Goal: Information Seeking & Learning: Learn about a topic

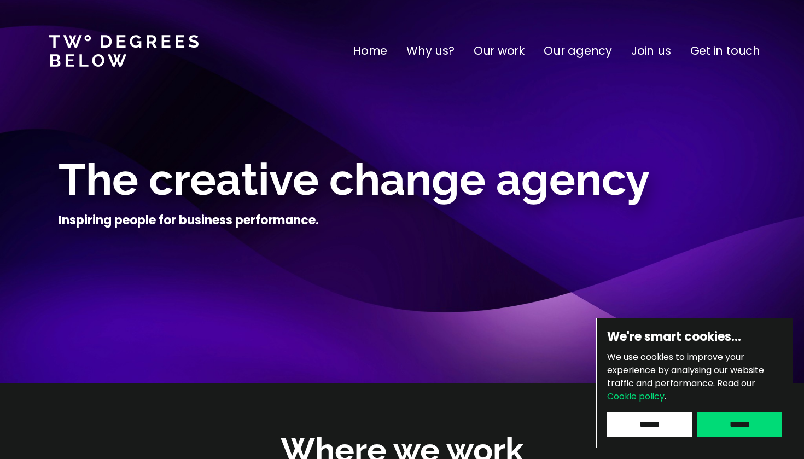
click at [657, 54] on p "Join us" at bounding box center [651, 50] width 40 height 17
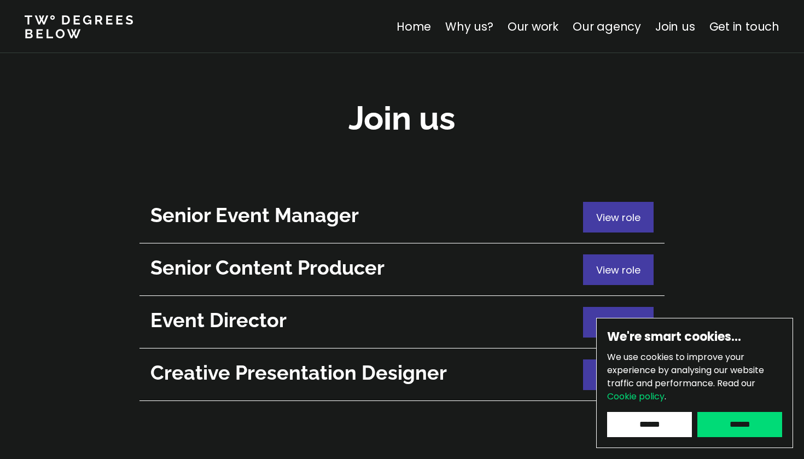
scroll to position [3942, 0]
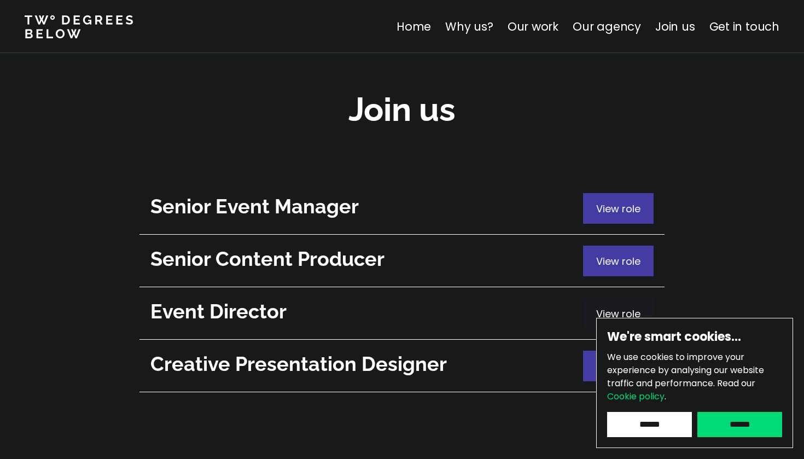
click at [624, 307] on span "View role" at bounding box center [618, 314] width 44 height 14
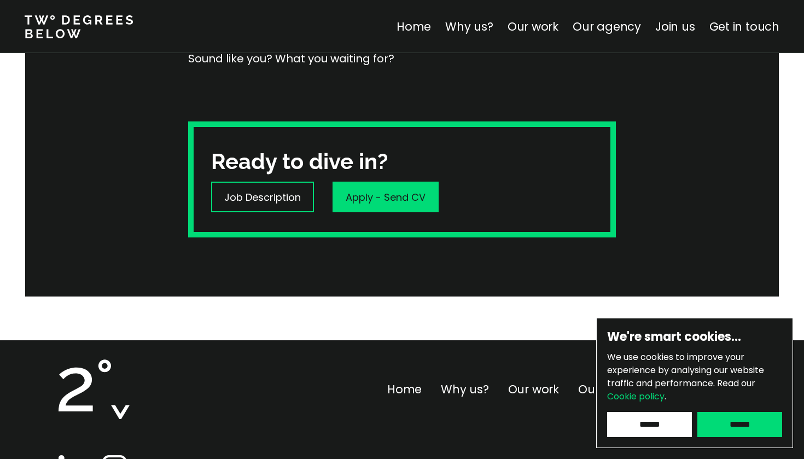
scroll to position [332, 0]
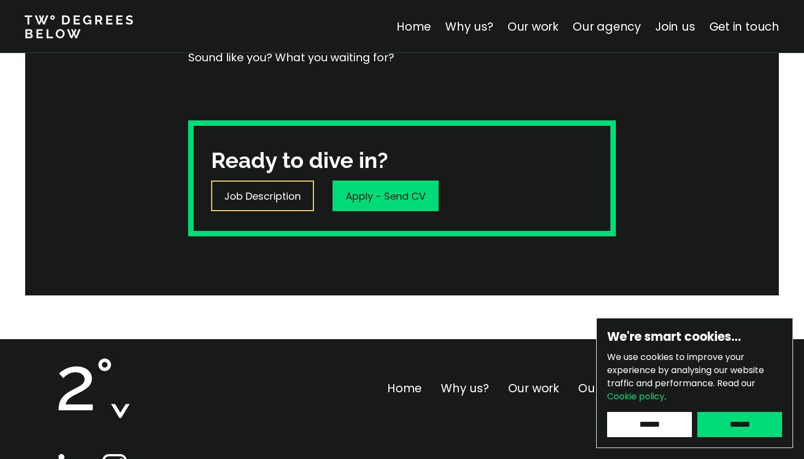
click at [261, 196] on p "Job Description" at bounding box center [262, 196] width 77 height 15
click at [252, 202] on p "Job Description" at bounding box center [262, 196] width 77 height 15
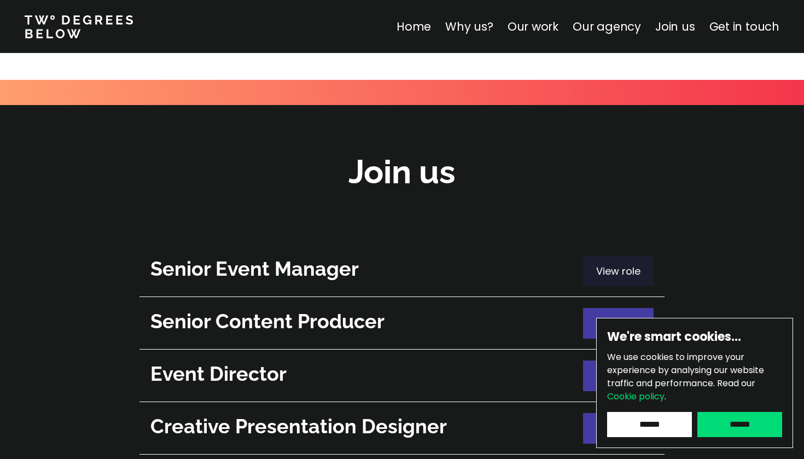
click at [629, 264] on span "View role" at bounding box center [618, 271] width 44 height 14
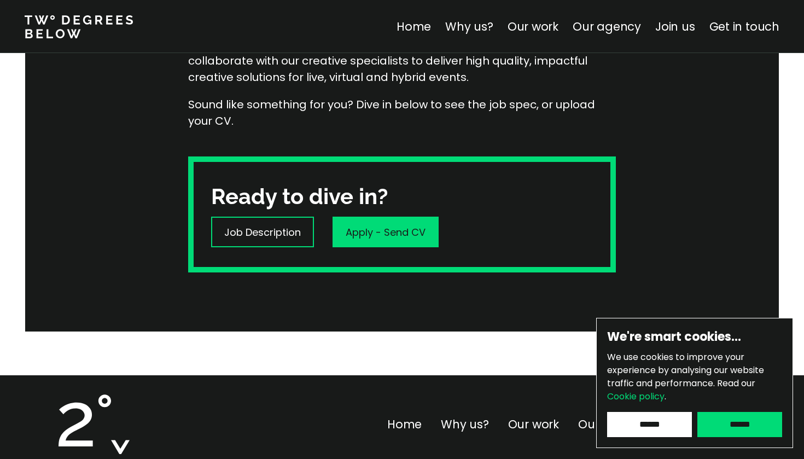
scroll to position [253, 0]
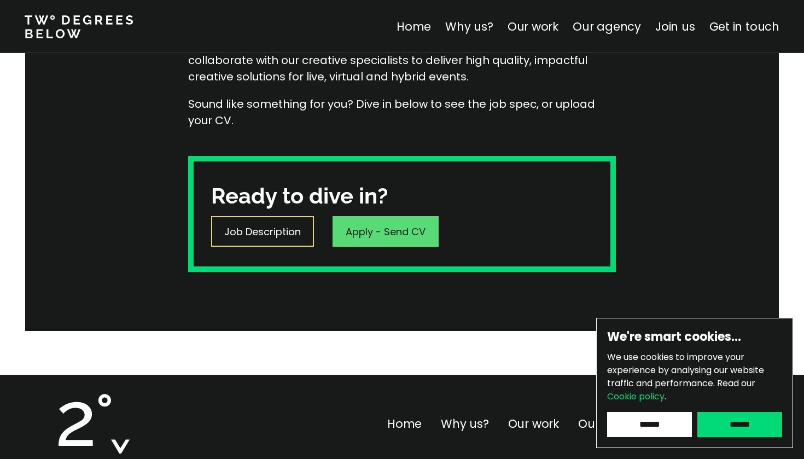
click at [252, 234] on p "Job Description" at bounding box center [262, 231] width 77 height 15
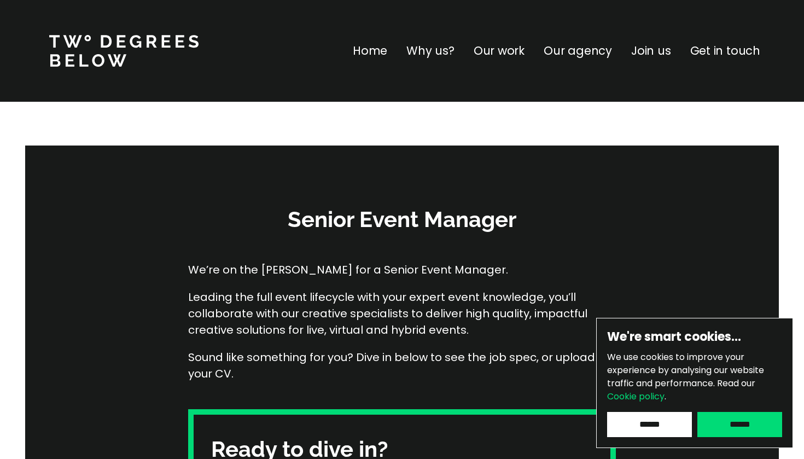
scroll to position [0, 0]
click at [511, 50] on p "Our work" at bounding box center [498, 50] width 51 height 17
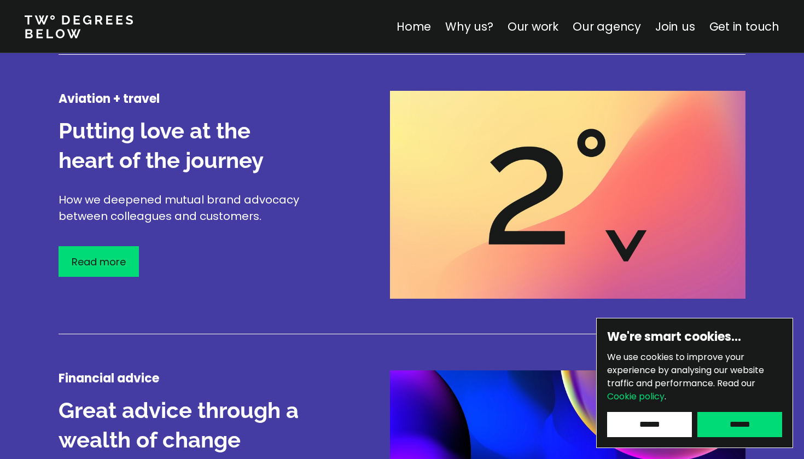
scroll to position [1634, 0]
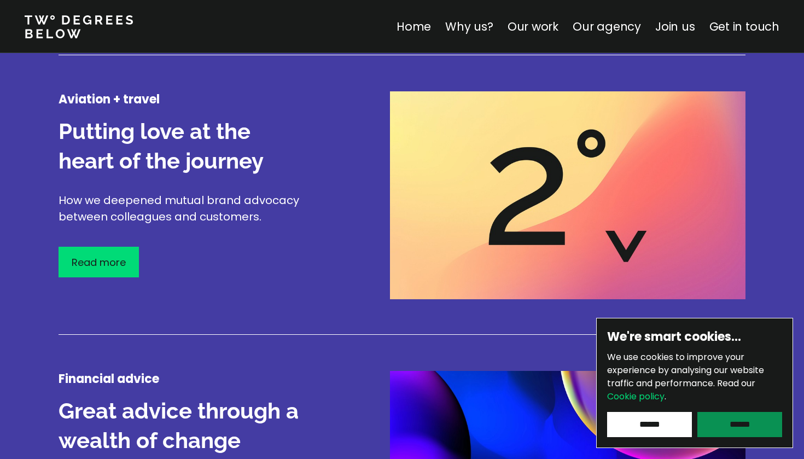
click at [731, 424] on input "******" at bounding box center [739, 424] width 85 height 25
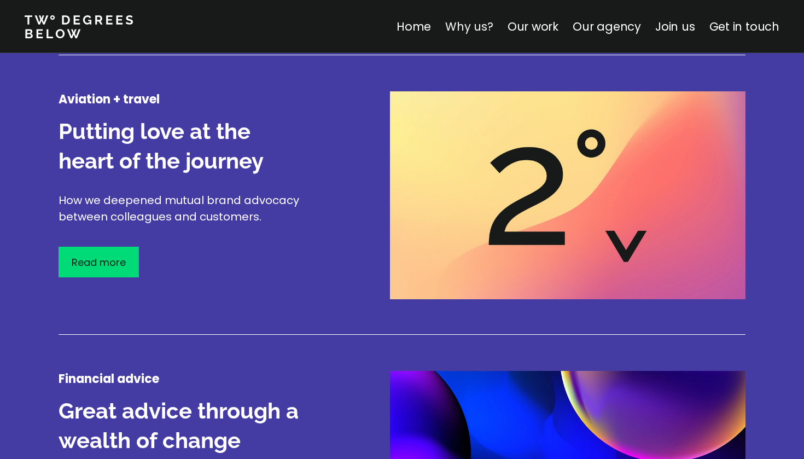
click at [477, 27] on link "Why us?" at bounding box center [469, 27] width 48 height 16
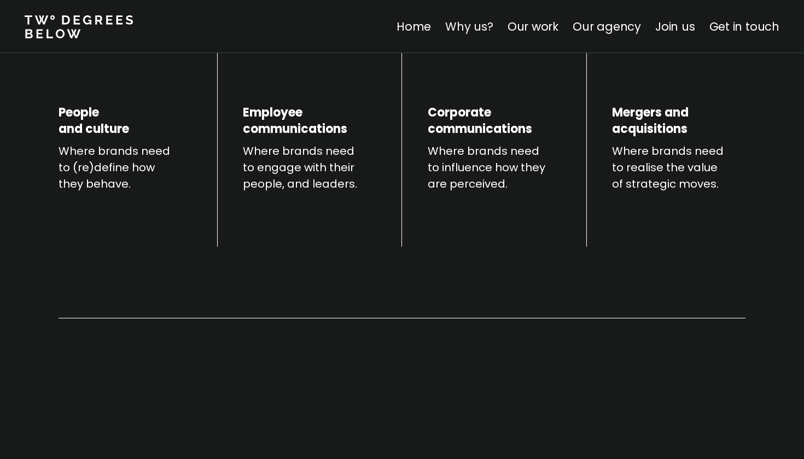
scroll to position [383, 0]
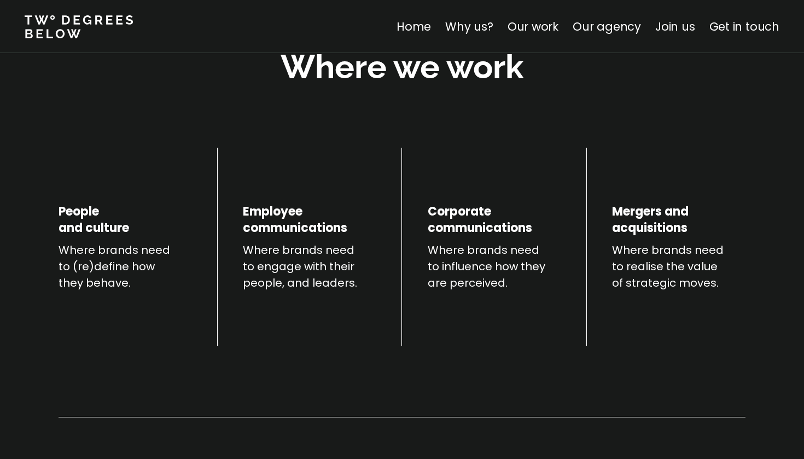
click at [691, 25] on link "Join us" at bounding box center [675, 27] width 40 height 16
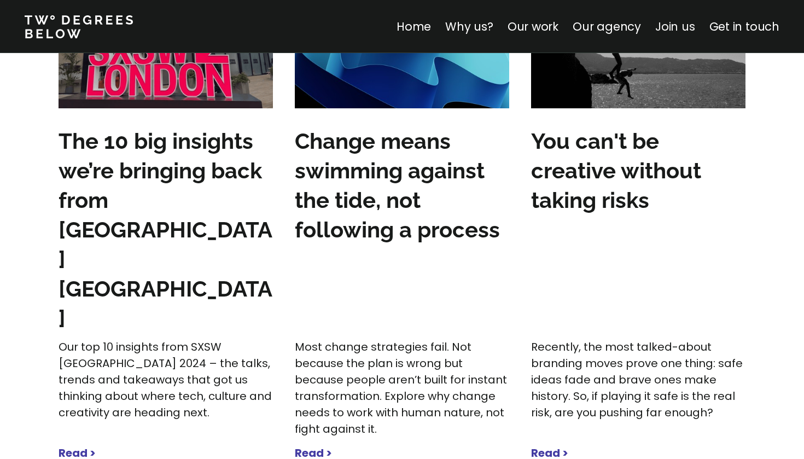
scroll to position [3879, 0]
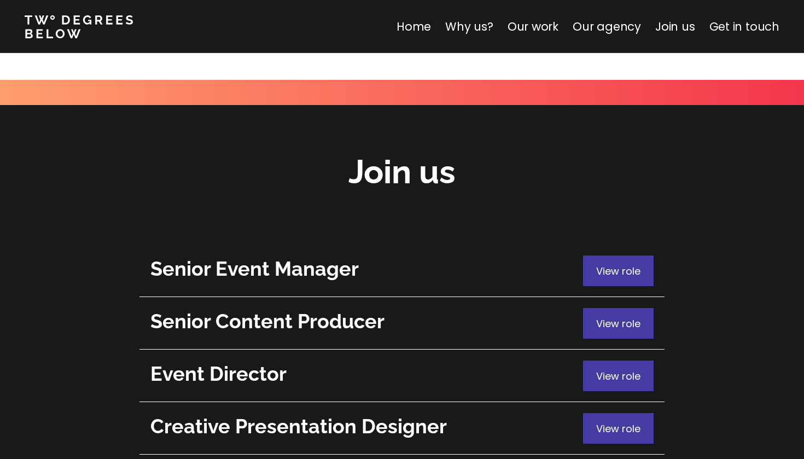
click at [737, 27] on link "Get in touch" at bounding box center [744, 27] width 70 height 16
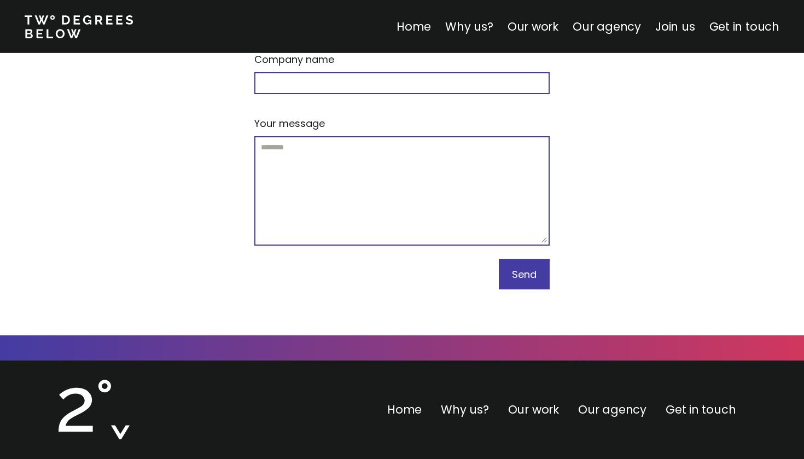
scroll to position [4712, 0]
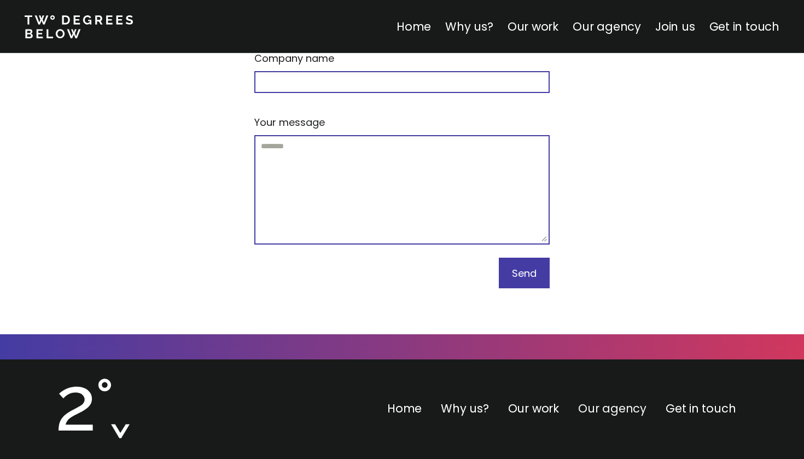
click at [593, 400] on link "Our agency" at bounding box center [612, 408] width 68 height 16
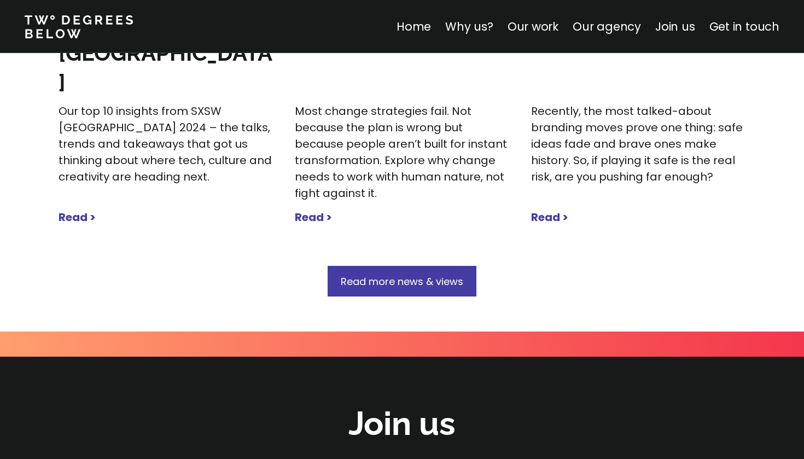
scroll to position [3640, 0]
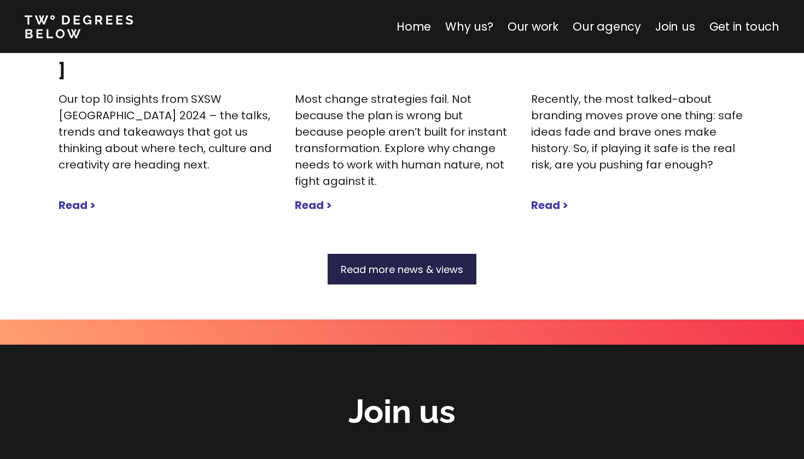
click at [404, 262] on span "Read more news & views" at bounding box center [402, 269] width 122 height 14
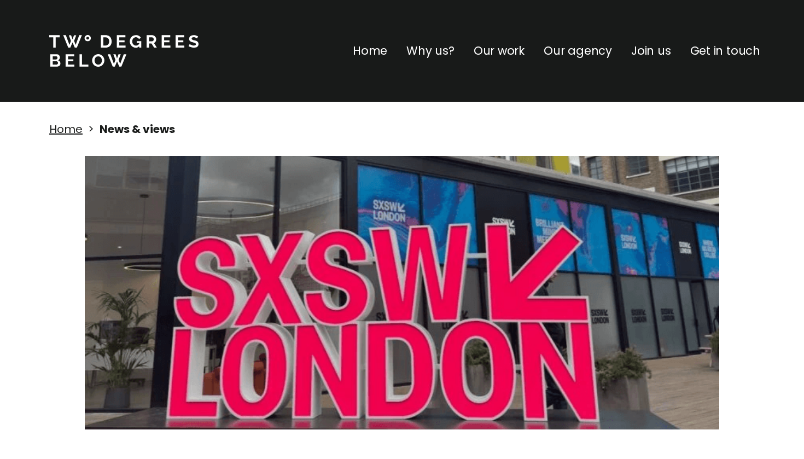
click at [507, 55] on p "Our work" at bounding box center [498, 50] width 51 height 17
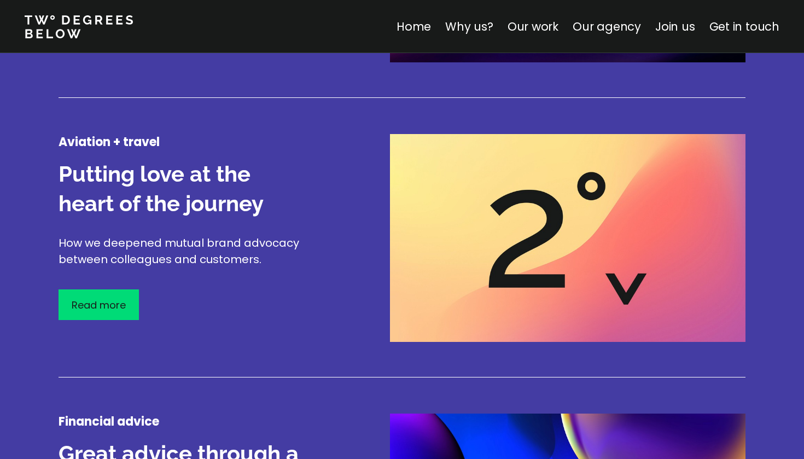
scroll to position [1592, 0]
click at [429, 30] on link "Home" at bounding box center [413, 27] width 34 height 16
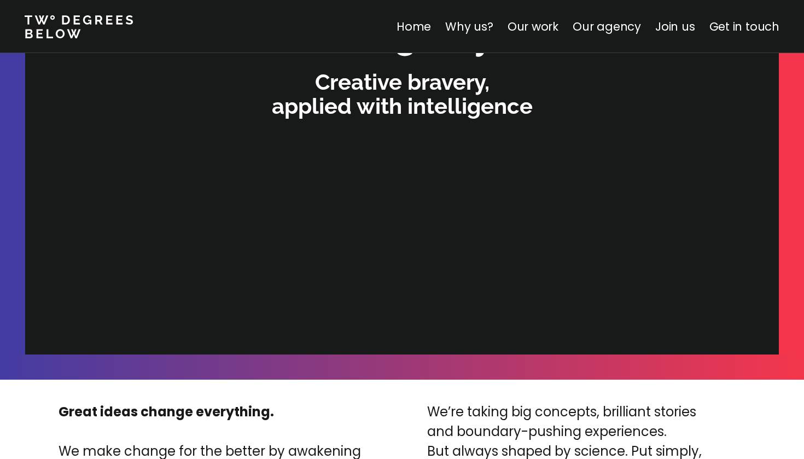
scroll to position [2348, 0]
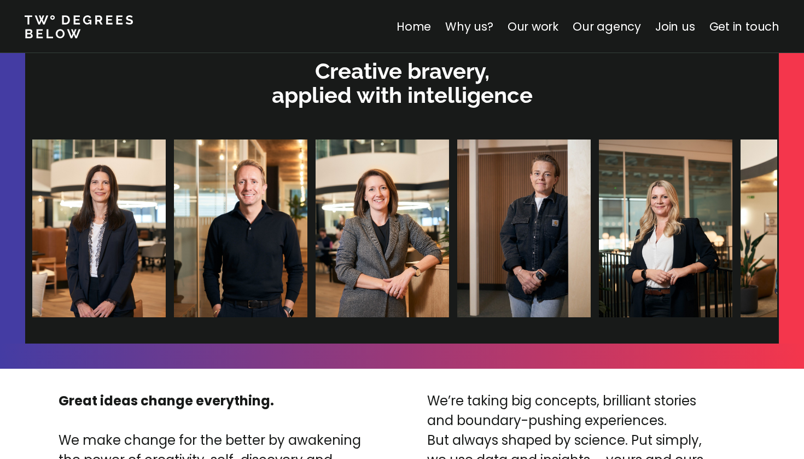
click at [457, 191] on img at bounding box center [523, 228] width 133 height 178
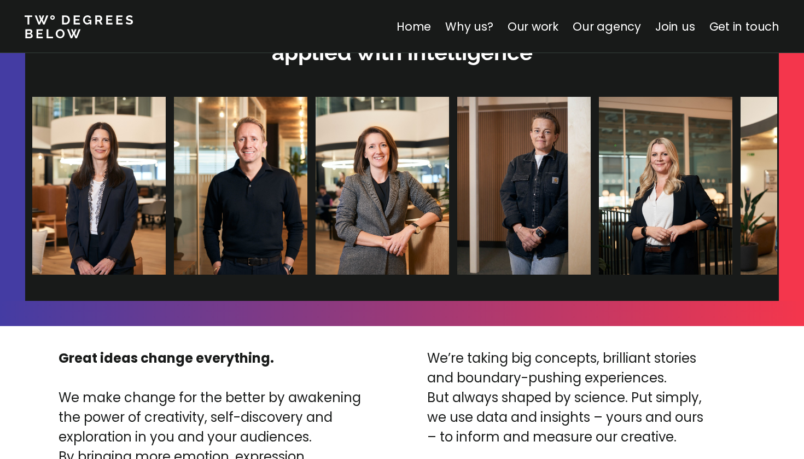
scroll to position [2390, 0]
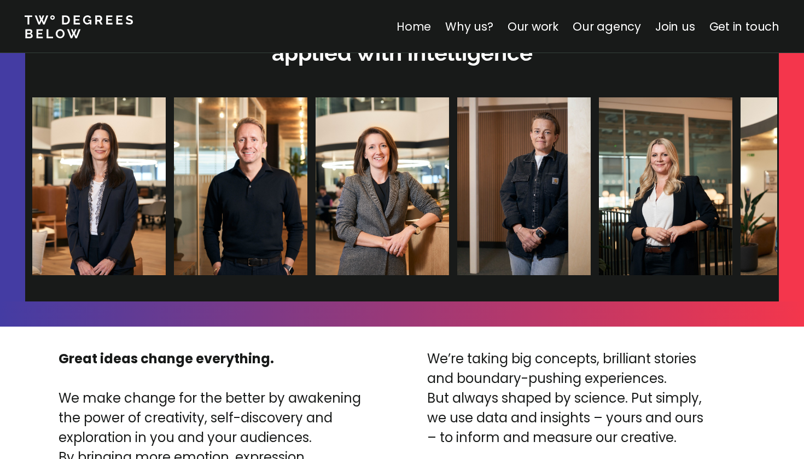
click at [425, 26] on link "Home" at bounding box center [413, 27] width 34 height 16
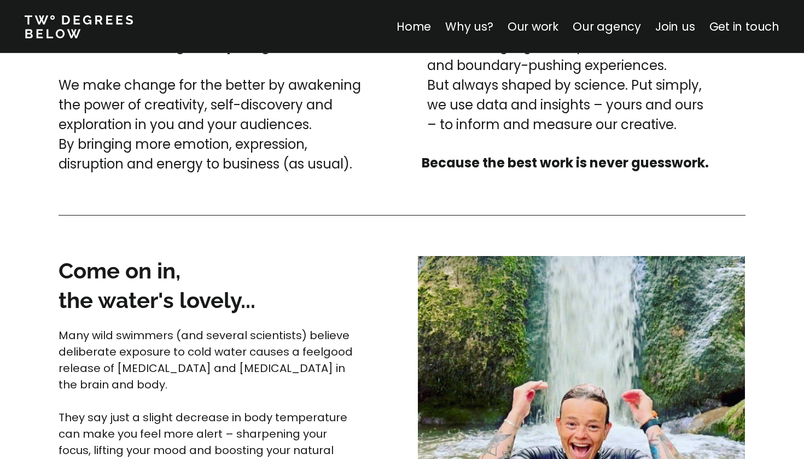
scroll to position [2706, 0]
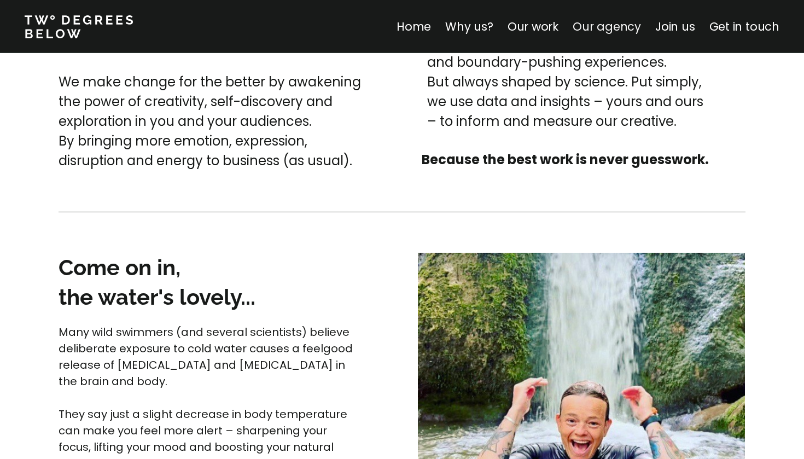
click at [626, 28] on link "Our agency" at bounding box center [606, 27] width 68 height 16
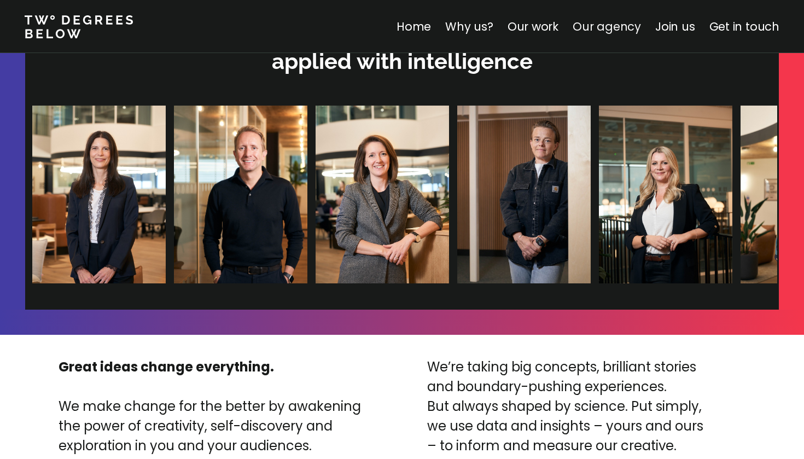
scroll to position [2322, 0]
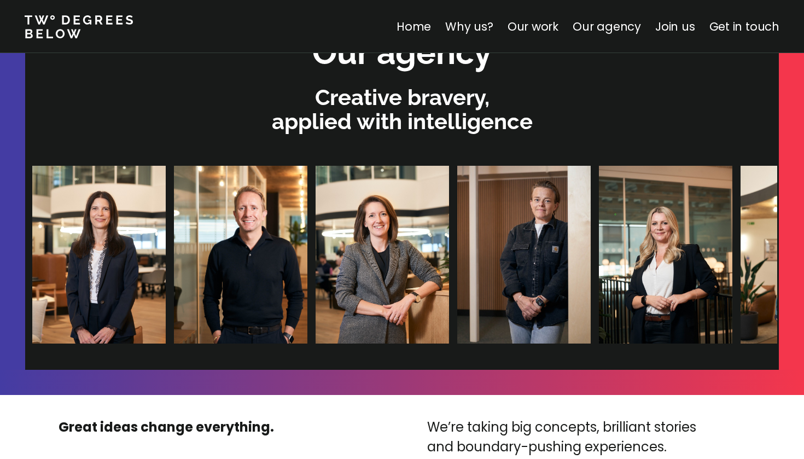
click at [599, 280] on img at bounding box center [665, 255] width 133 height 178
click at [740, 279] on img at bounding box center [806, 255] width 133 height 178
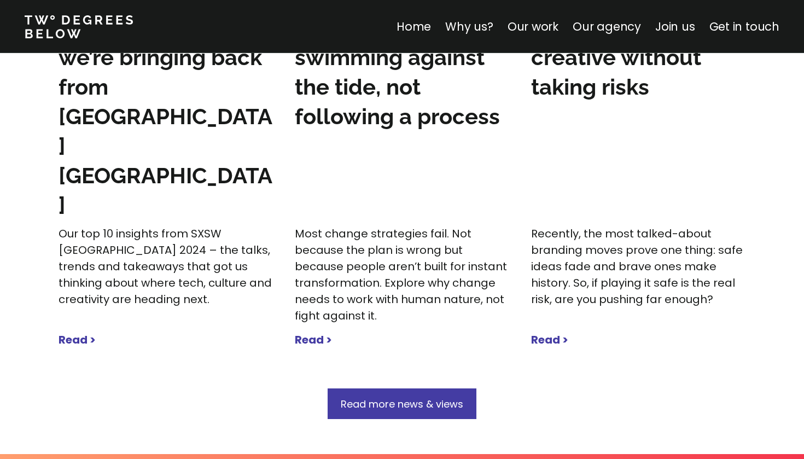
scroll to position [3454, 0]
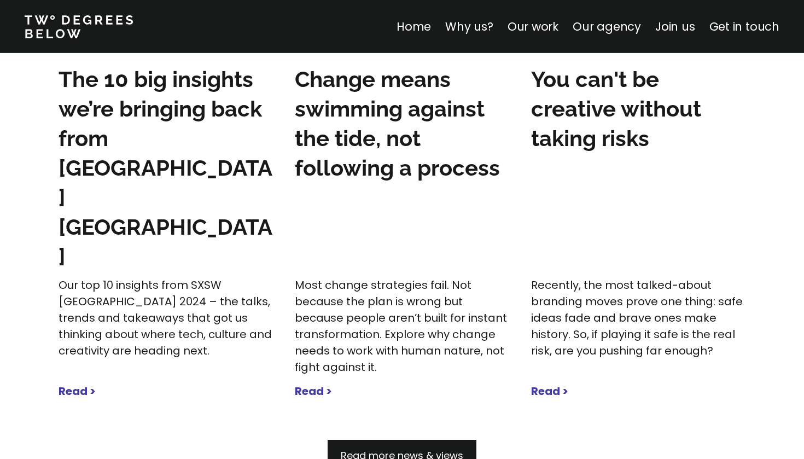
click at [407, 448] on span "Read more news & views" at bounding box center [402, 455] width 122 height 14
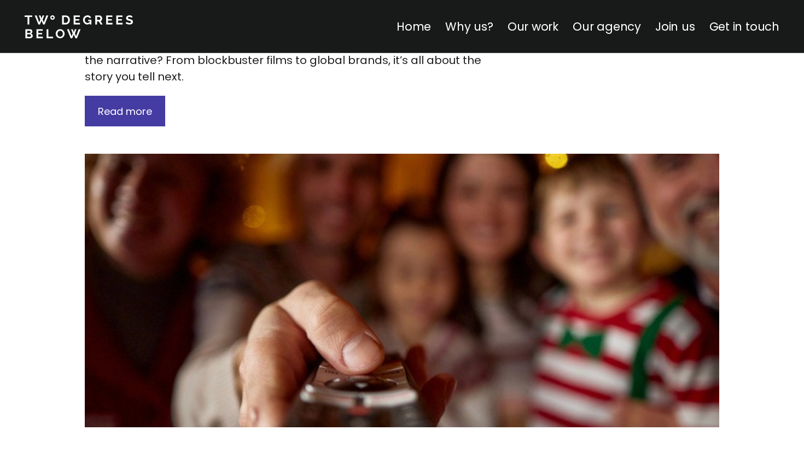
scroll to position [3132, 0]
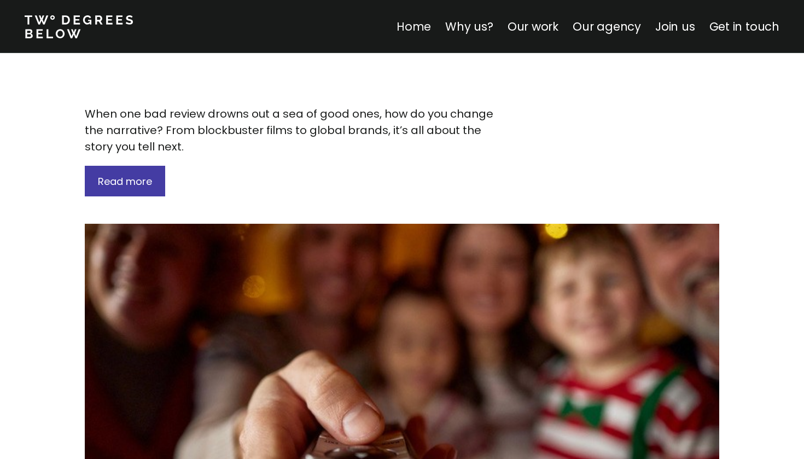
click at [425, 31] on link "Home" at bounding box center [413, 27] width 34 height 16
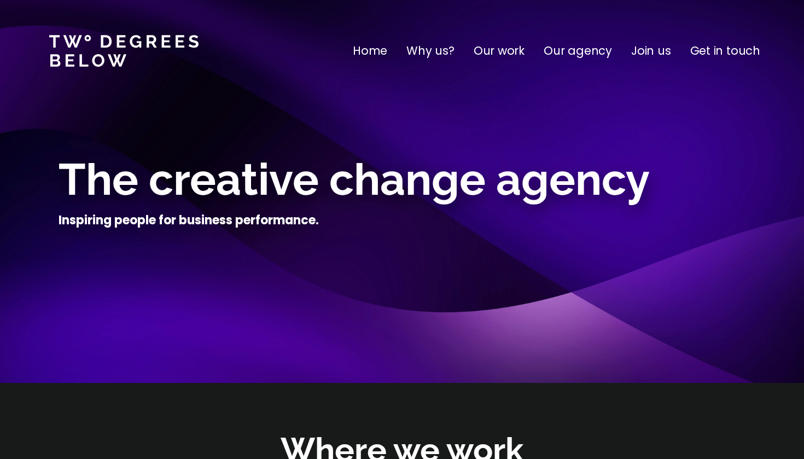
click at [520, 56] on p "Our work" at bounding box center [498, 50] width 51 height 17
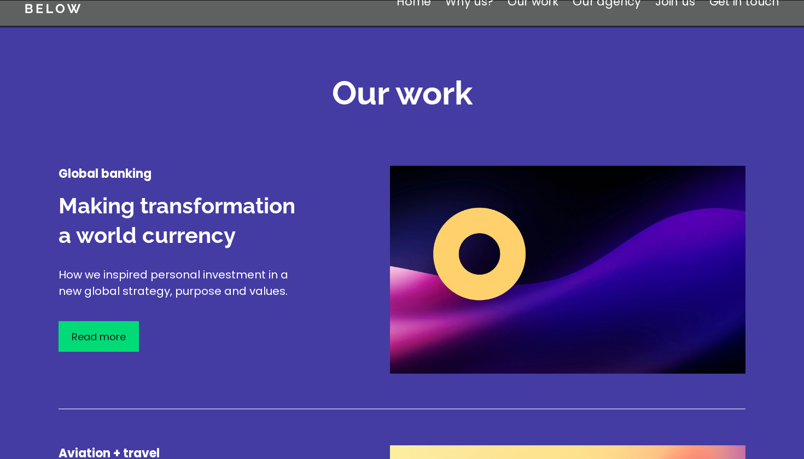
scroll to position [1281, 0]
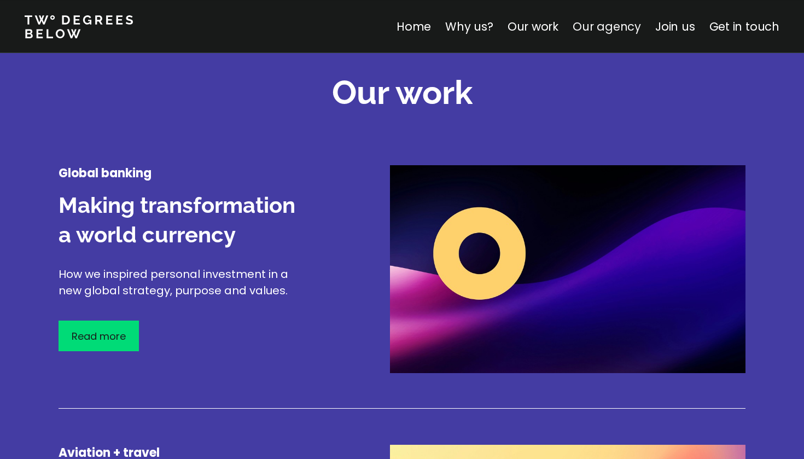
click at [605, 30] on link "Our agency" at bounding box center [606, 27] width 68 height 16
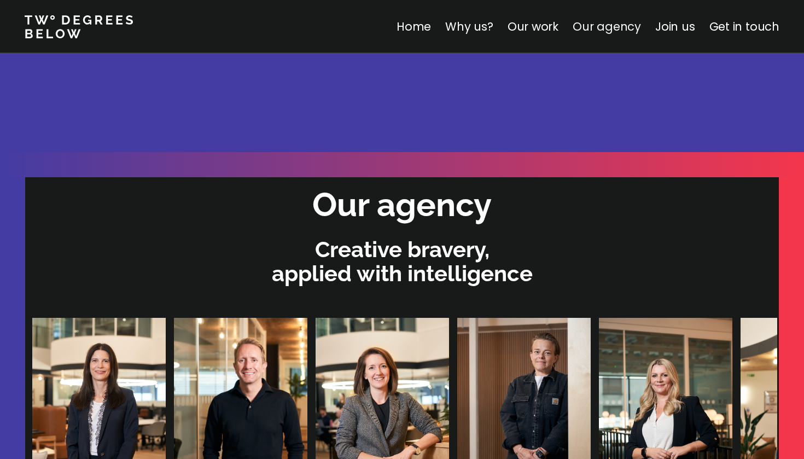
scroll to position [2322, 0]
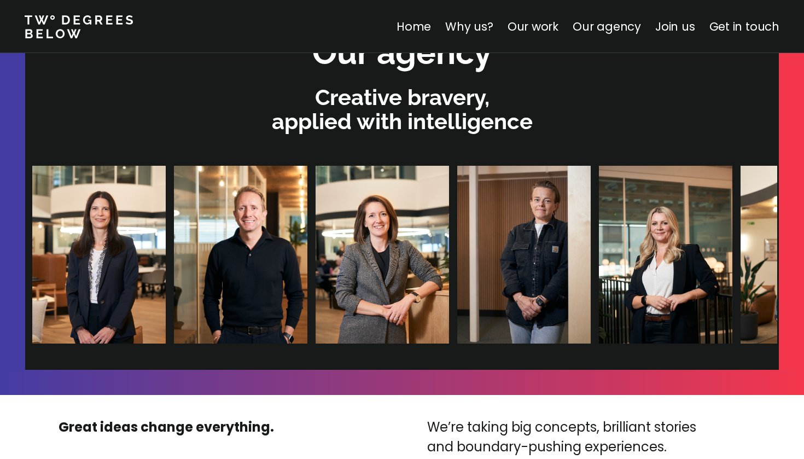
click at [231, 272] on img at bounding box center [229, 255] width 133 height 178
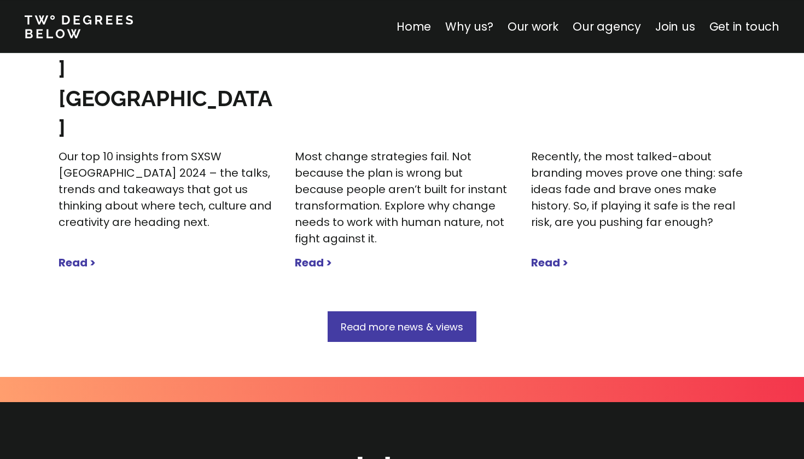
scroll to position [3597, 0]
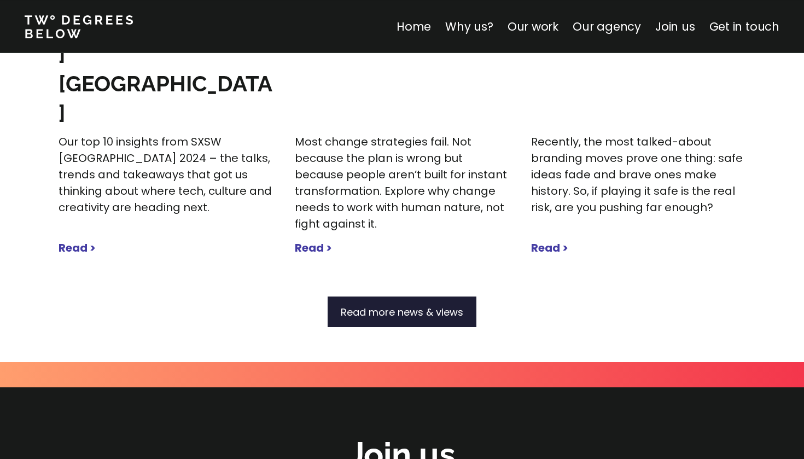
click at [370, 305] on span "Read more news & views" at bounding box center [402, 312] width 122 height 14
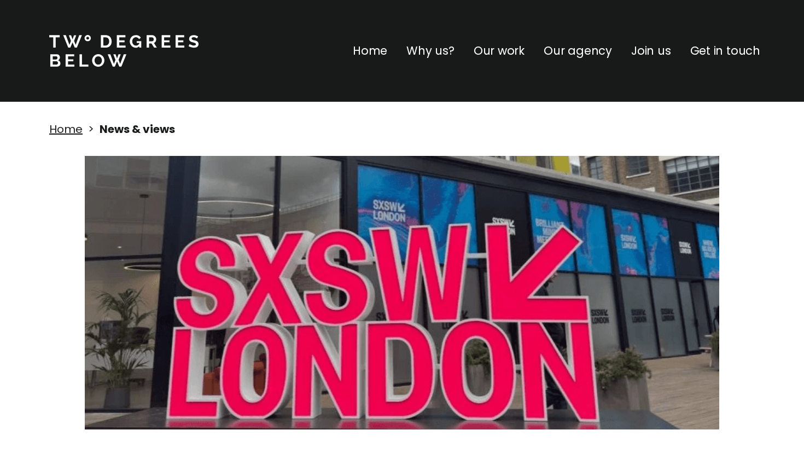
click at [438, 47] on p "Why us?" at bounding box center [430, 50] width 48 height 17
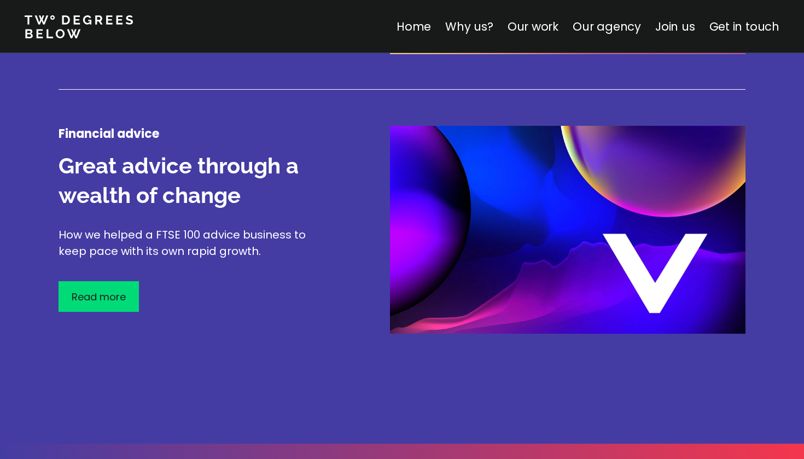
scroll to position [1886, 0]
